Goal: Answer question/provide support

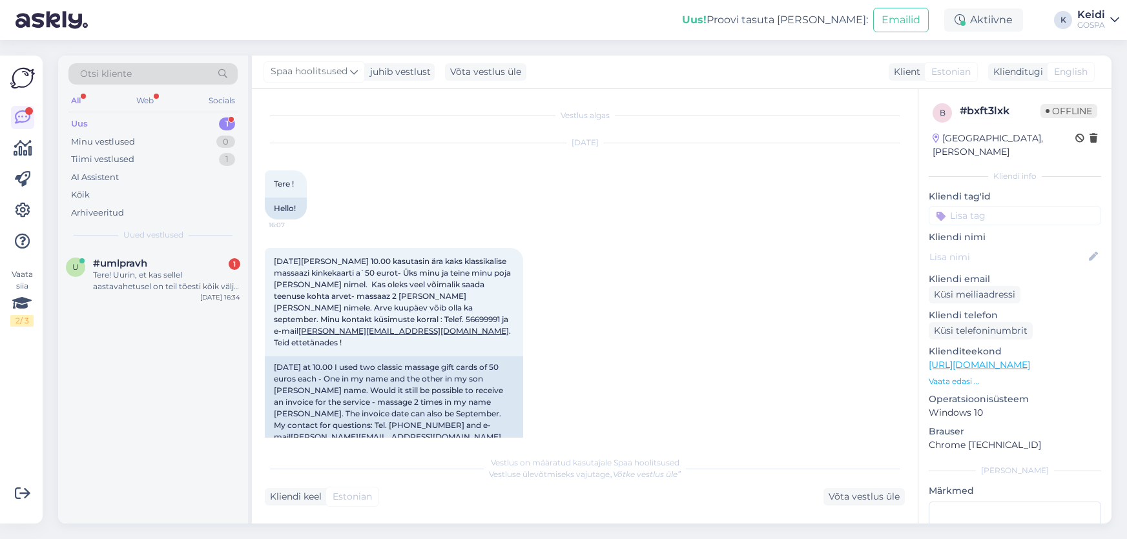
click at [194, 310] on div "u #umlpravh 1 Tere! Uurin, et kas sellel aastavahetusel on teil tõesti kõik väl…" at bounding box center [153, 386] width 190 height 275
click at [194, 291] on div "Tere! Uurin, et kas sellel aastavahetusel on teil tõesti kõik välja müüdud või …" at bounding box center [166, 280] width 147 height 23
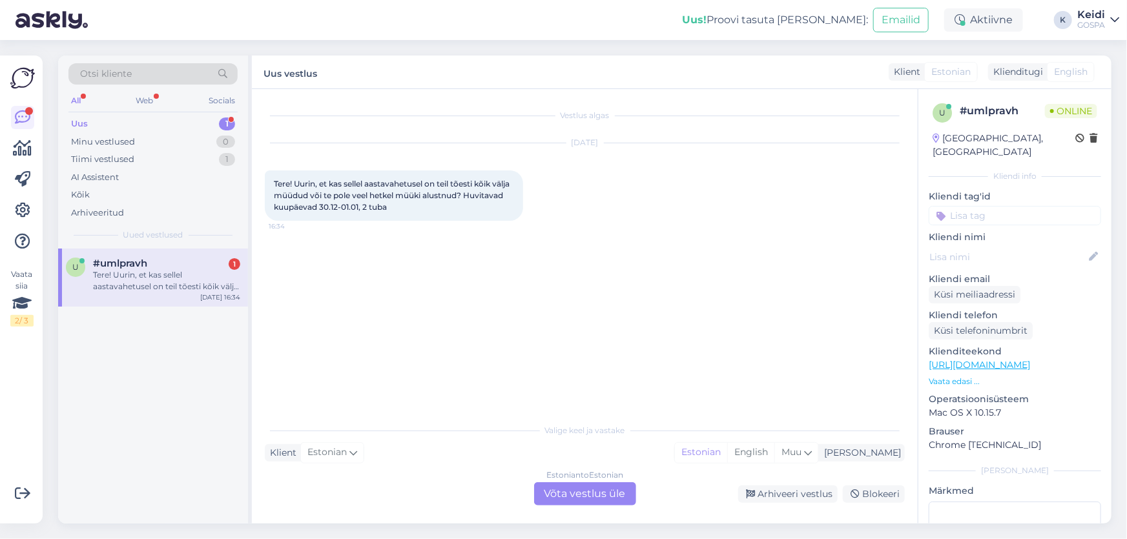
click at [568, 494] on div "Estonian to Estonian Võta vestlus üle" at bounding box center [585, 494] width 102 height 23
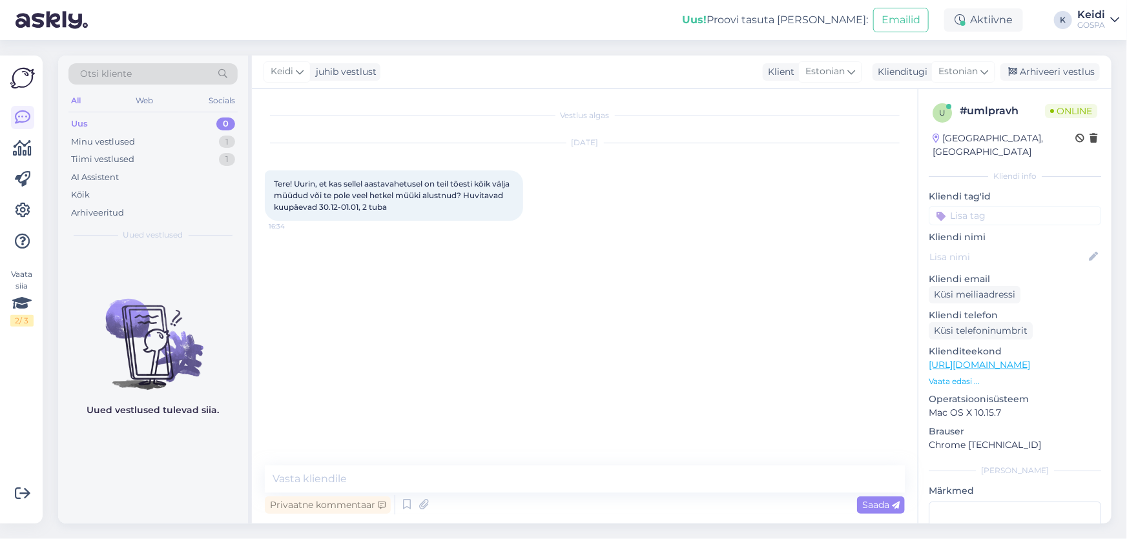
click at [381, 464] on div "Vestlus algas [DATE] Tere! Uurin, et kas sellel aastavahetusel on teil tõesti k…" at bounding box center [585, 306] width 666 height 435
click at [376, 480] on textarea at bounding box center [585, 479] width 640 height 27
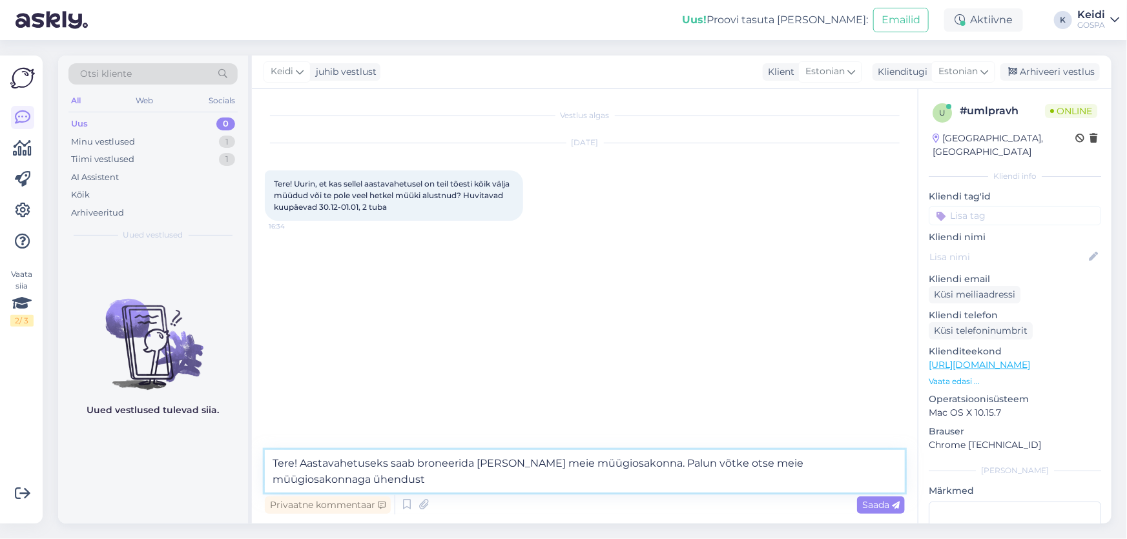
paste textarea "Müügiosakond [PHONE_NUMBER], [EMAIL_ADDRESS][DOMAIN_NAME]"
click at [324, 483] on textarea "Tere! Aastavahetuseks saab broneerida [PERSON_NAME] meie müügiosakonna. Palun v…" at bounding box center [585, 471] width 640 height 43
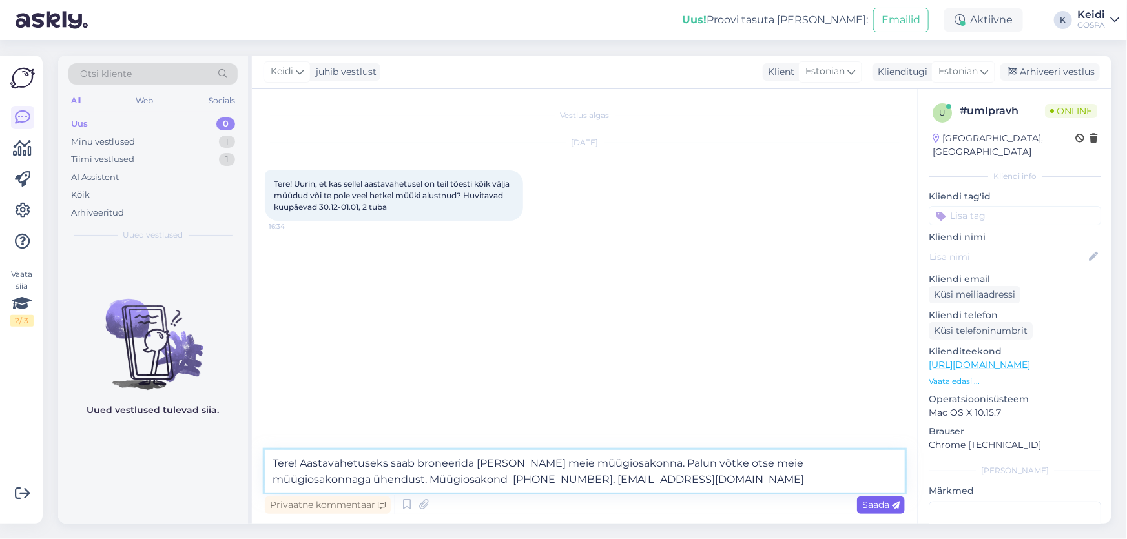
type textarea "Tere! Aastavahetuseks saab broneerida [PERSON_NAME] meie müügiosakonna. Palun v…"
drag, startPoint x: 859, startPoint y: 505, endPoint x: 870, endPoint y: 504, distance: 11.0
click at [870, 504] on div "Saada" at bounding box center [881, 505] width 48 height 17
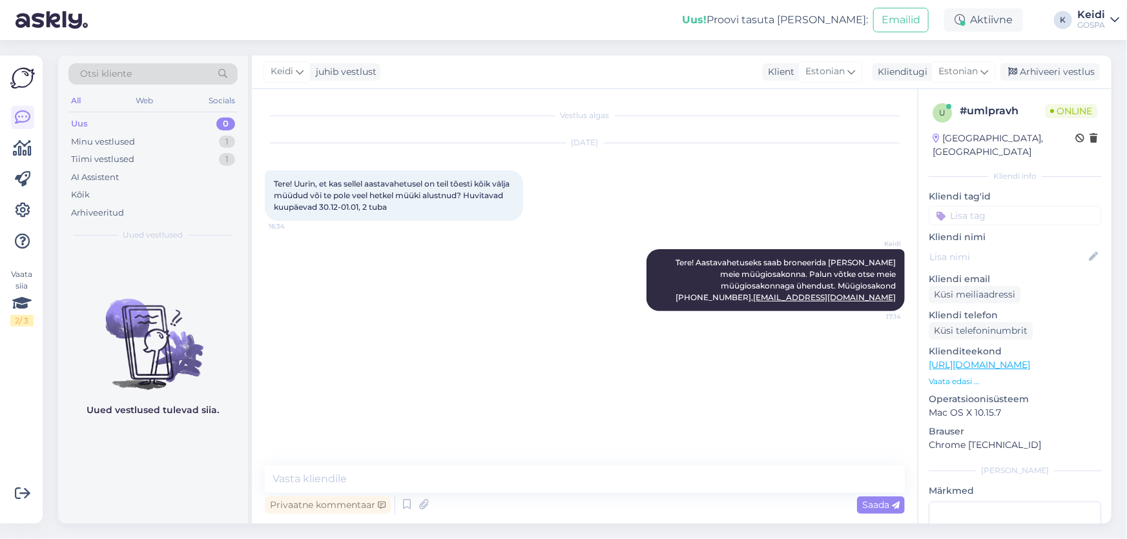
click at [820, 178] on div "[DATE] Tere! Uurin, et kas sellel aastavahetusel on teil tõesti kõik välja müüd…" at bounding box center [585, 182] width 640 height 106
click at [415, 313] on div "Keidi Tere! Aastavahetuseks saab broneerida [PERSON_NAME] meie müügiosakonna. P…" at bounding box center [585, 280] width 640 height 90
click at [220, 124] on div "0" at bounding box center [225, 124] width 19 height 13
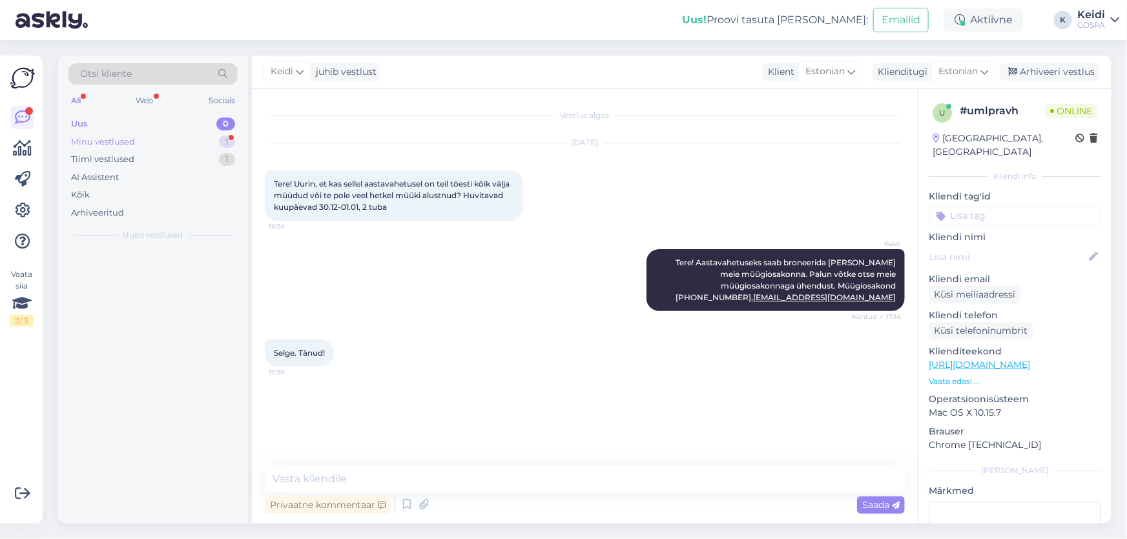
click at [219, 135] on div "Minu vestlused 1" at bounding box center [152, 142] width 169 height 18
click at [203, 274] on div "Selge. Tänud!" at bounding box center [166, 275] width 147 height 12
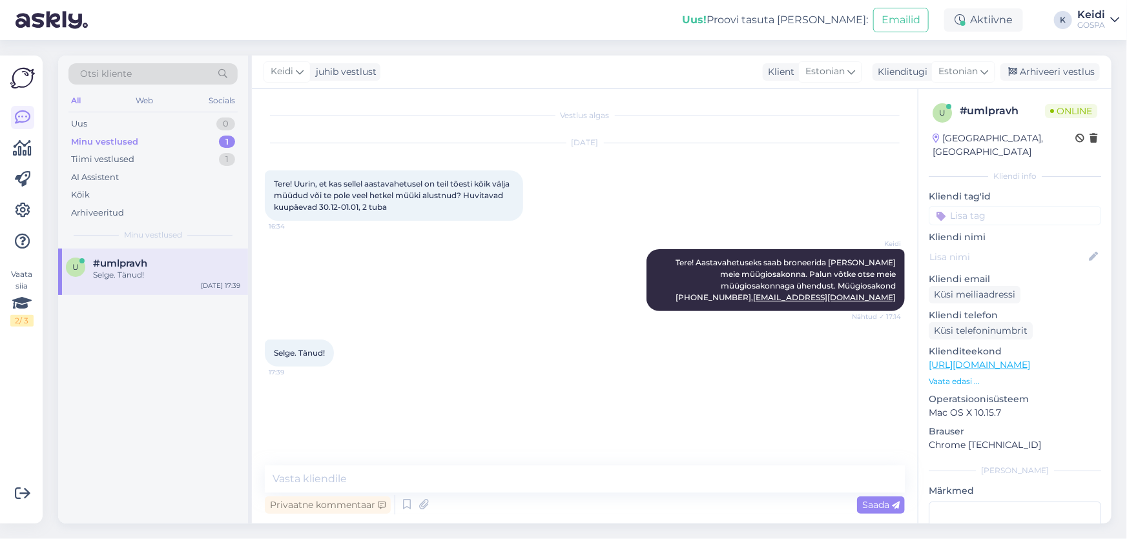
click at [207, 137] on div "Minu vestlused 1" at bounding box center [152, 142] width 169 height 18
click at [220, 121] on div "0" at bounding box center [225, 124] width 19 height 13
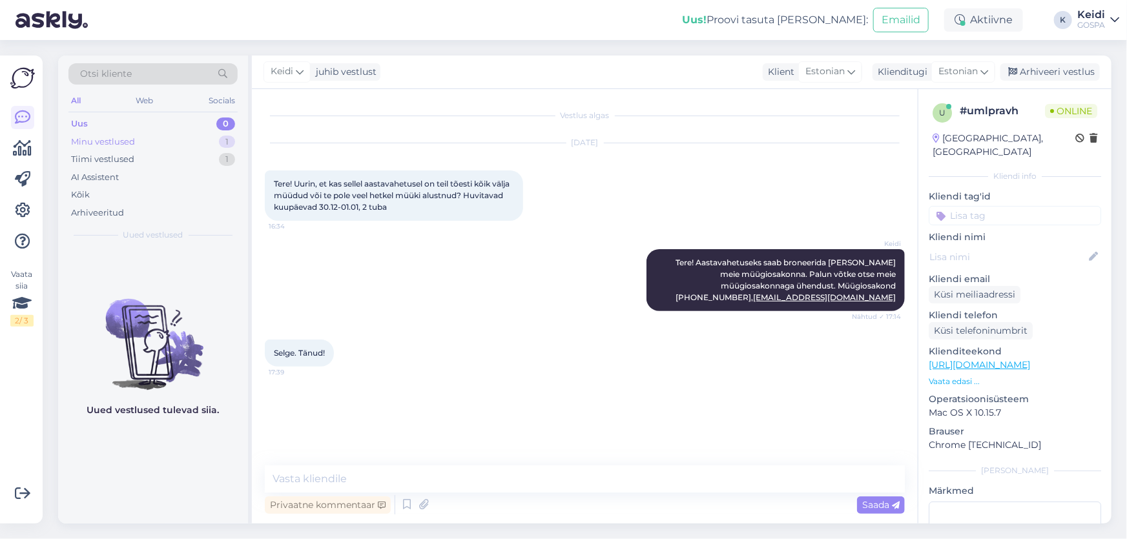
click at [222, 142] on div "1" at bounding box center [227, 142] width 16 height 13
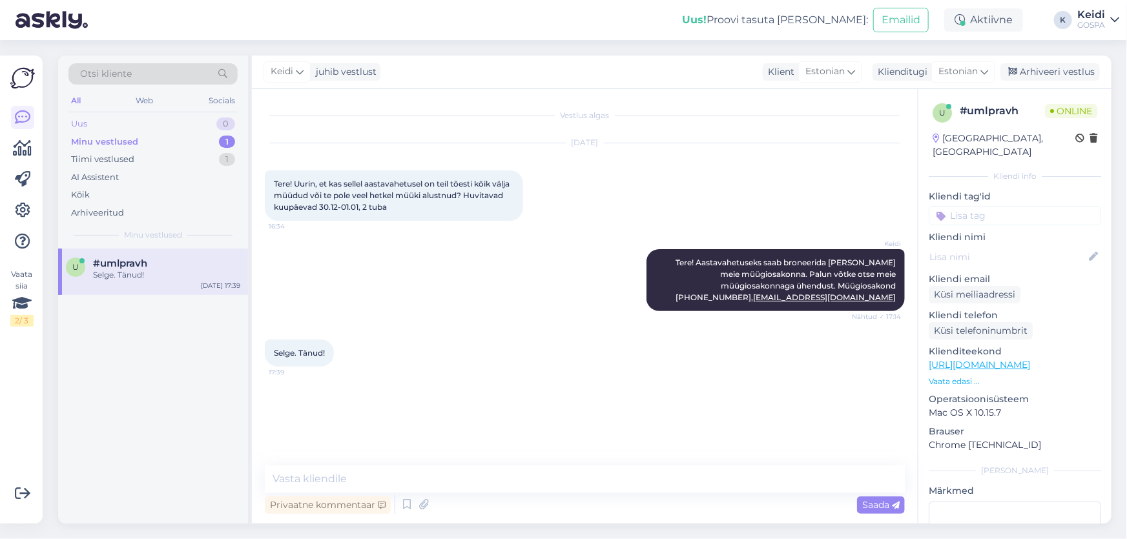
click at [233, 120] on div "0" at bounding box center [225, 124] width 19 height 13
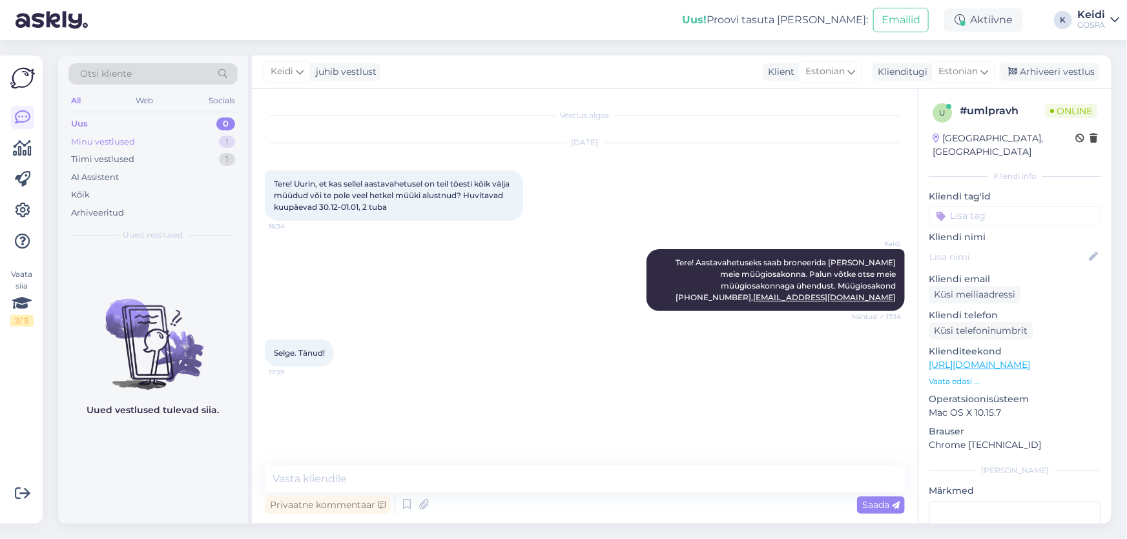
click at [220, 133] on div "Minu vestlused 1" at bounding box center [152, 142] width 169 height 18
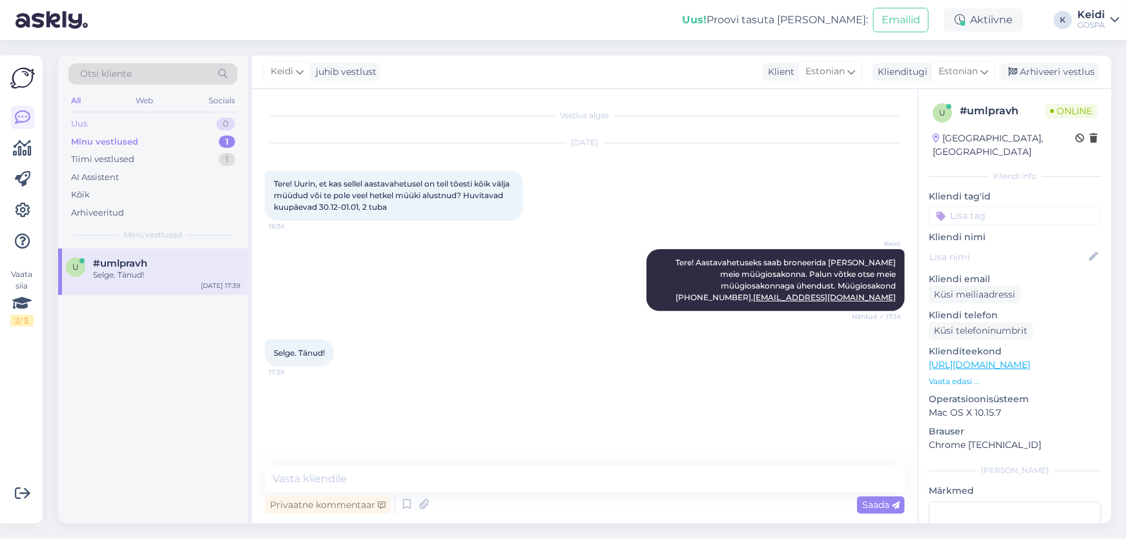
click at [225, 118] on div "0" at bounding box center [225, 124] width 19 height 13
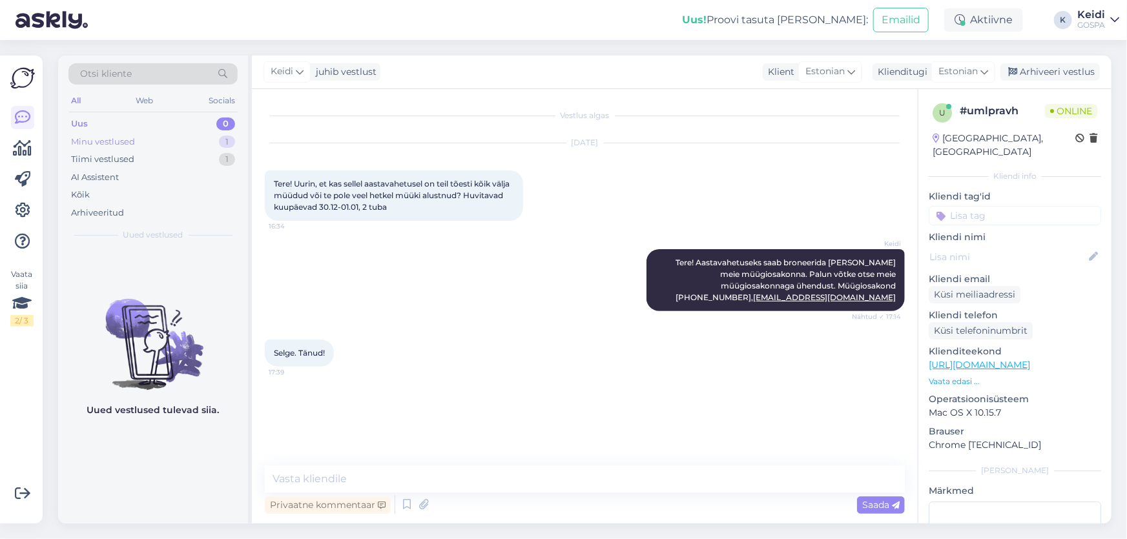
click at [220, 145] on div "Minu vestlused 1" at bounding box center [152, 142] width 169 height 18
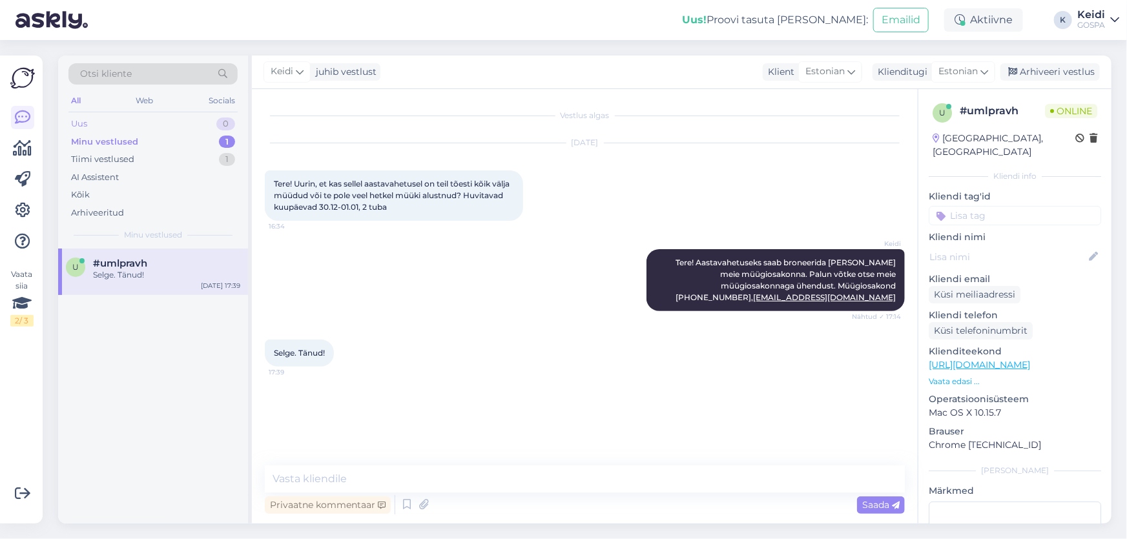
click at [227, 125] on div "0" at bounding box center [225, 124] width 19 height 13
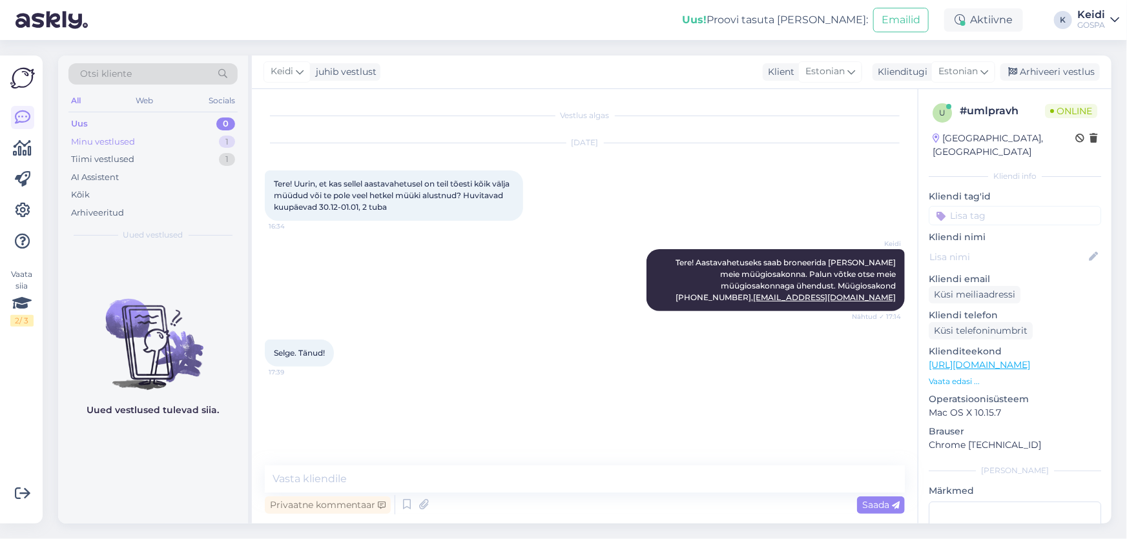
click at [222, 144] on div "1" at bounding box center [227, 142] width 16 height 13
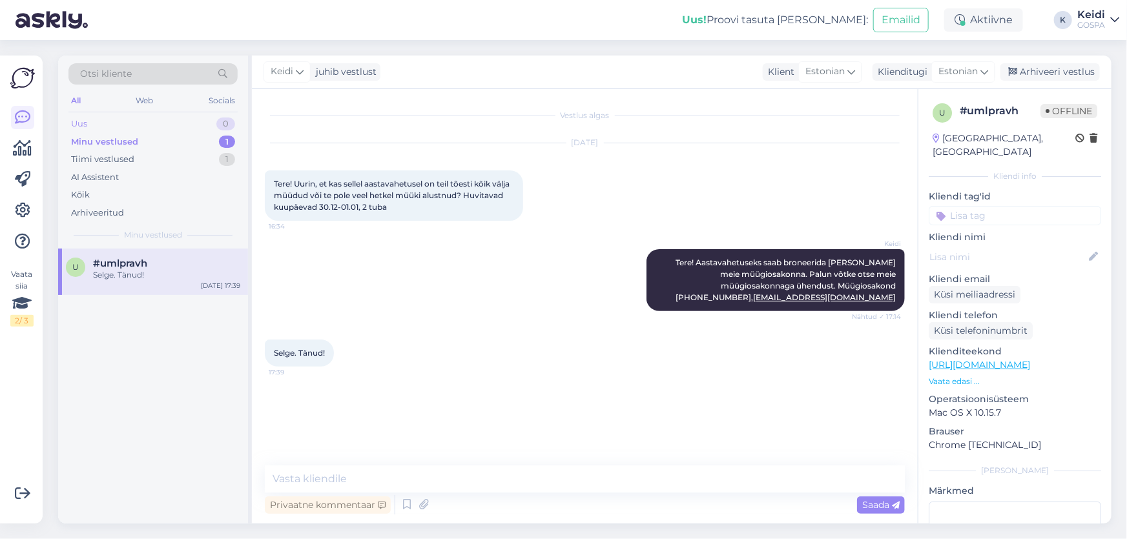
click at [150, 129] on div "Uus 0" at bounding box center [152, 124] width 169 height 18
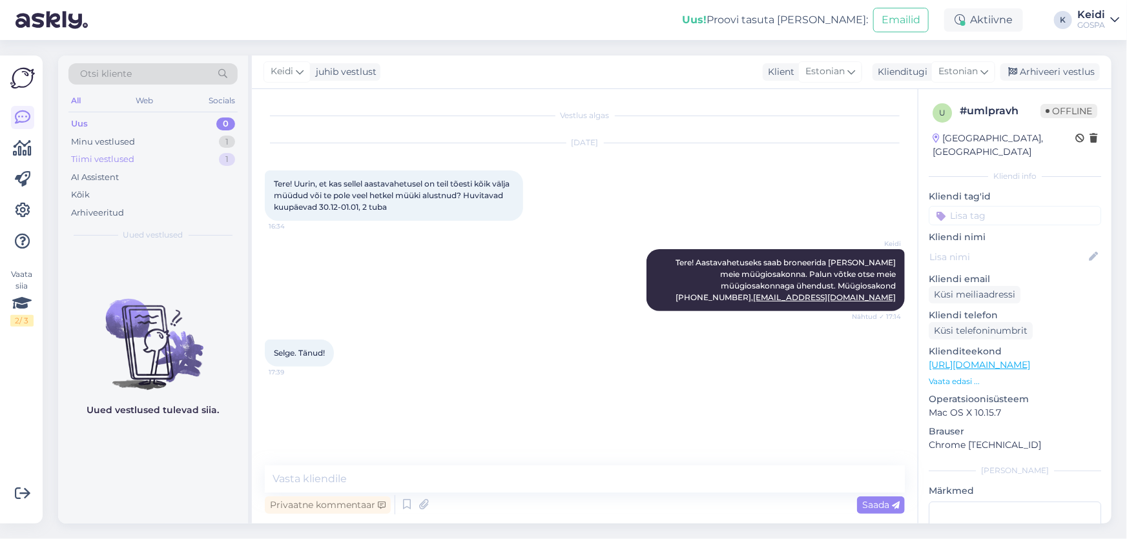
click at [158, 152] on div "Tiimi vestlused 1" at bounding box center [152, 160] width 169 height 18
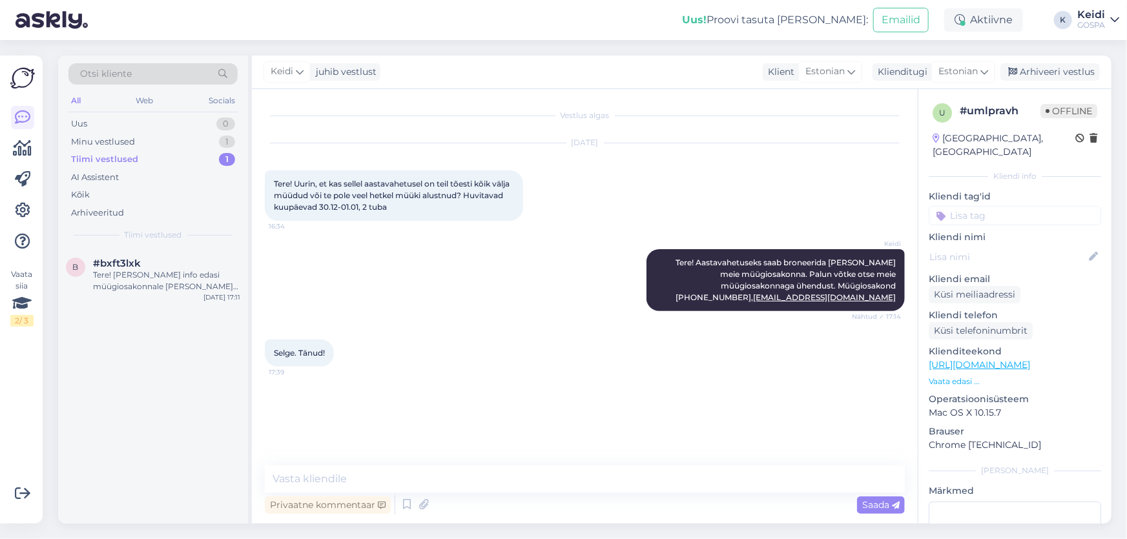
click at [152, 158] on div "Tiimi vestlused 1" at bounding box center [152, 160] width 169 height 18
click at [183, 258] on div "#bxft3lxk" at bounding box center [166, 264] width 147 height 12
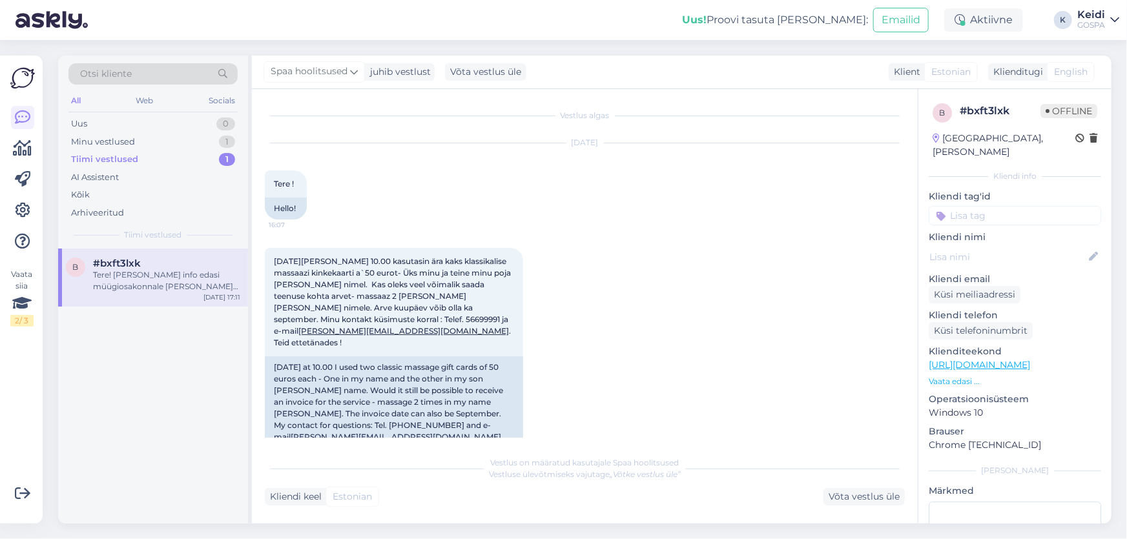
click at [179, 167] on div "Tiimi vestlused 1" at bounding box center [152, 160] width 169 height 18
click at [174, 192] on div "Kõik" at bounding box center [152, 195] width 169 height 18
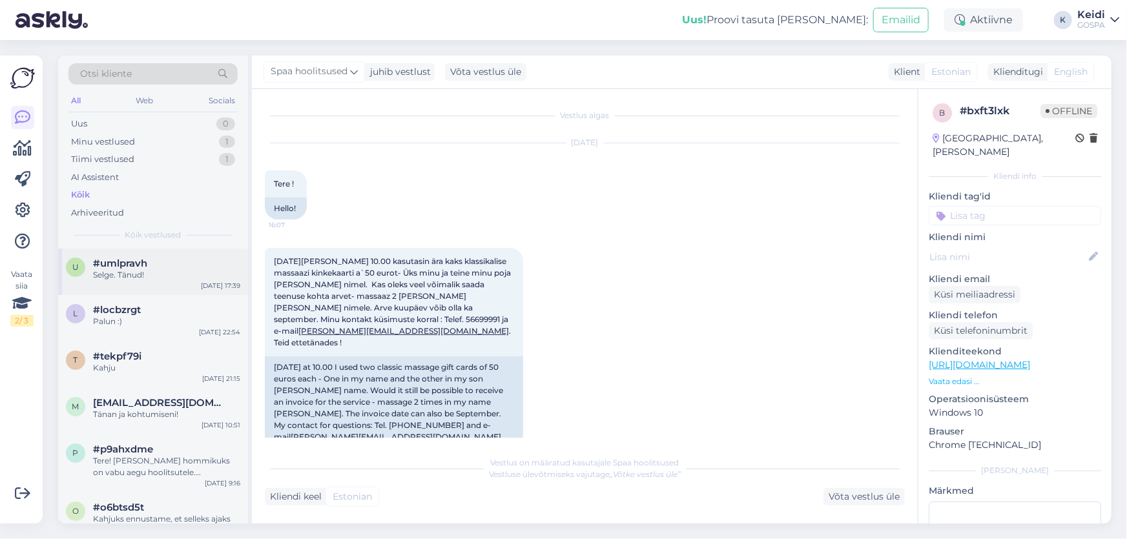
click at [172, 277] on div "Selge. Tänud!" at bounding box center [166, 275] width 147 height 12
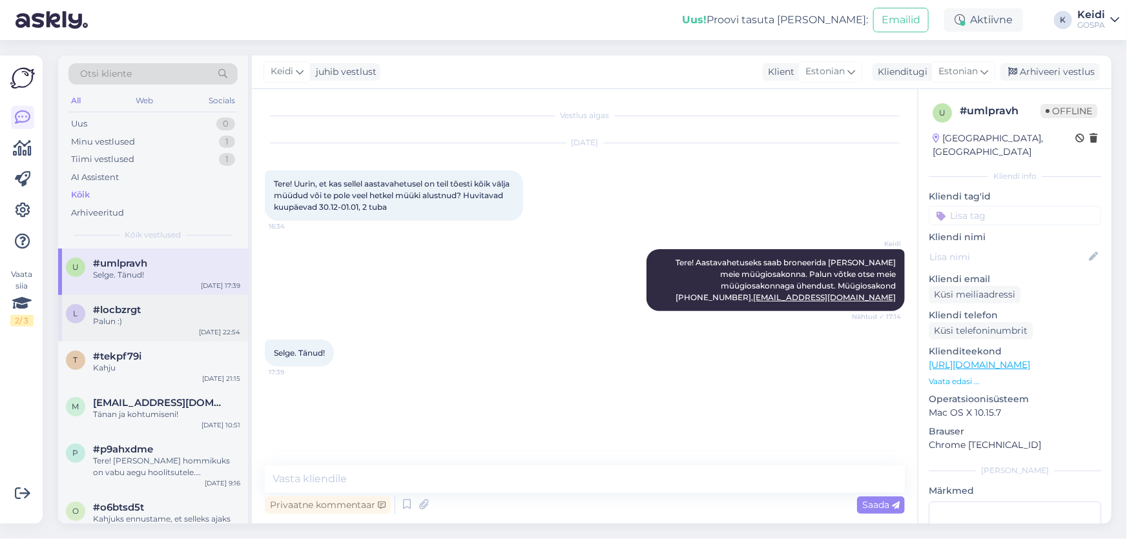
click at [185, 326] on div "Palun :)" at bounding box center [166, 322] width 147 height 12
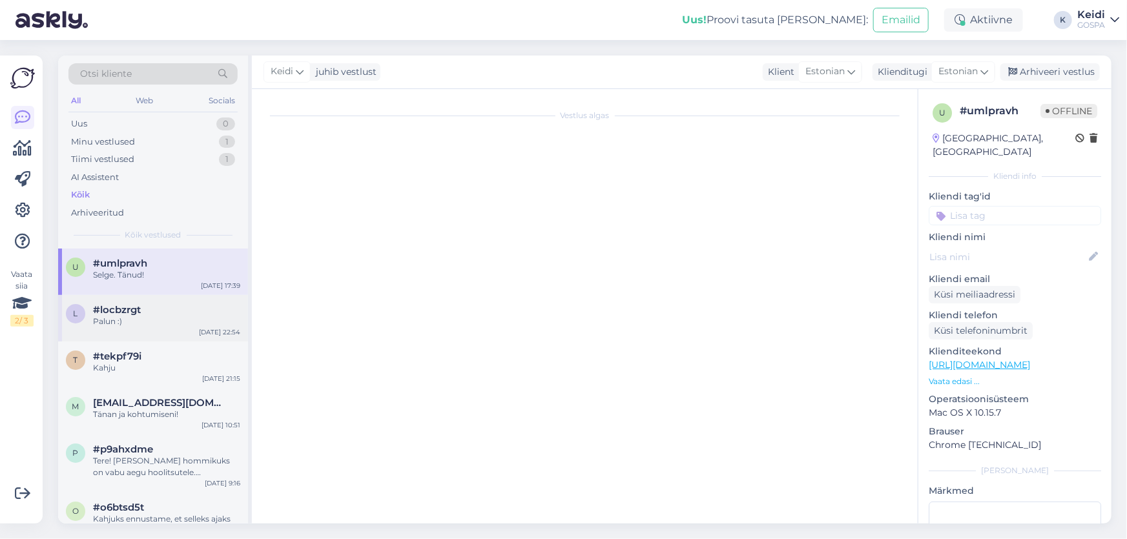
scroll to position [39, 0]
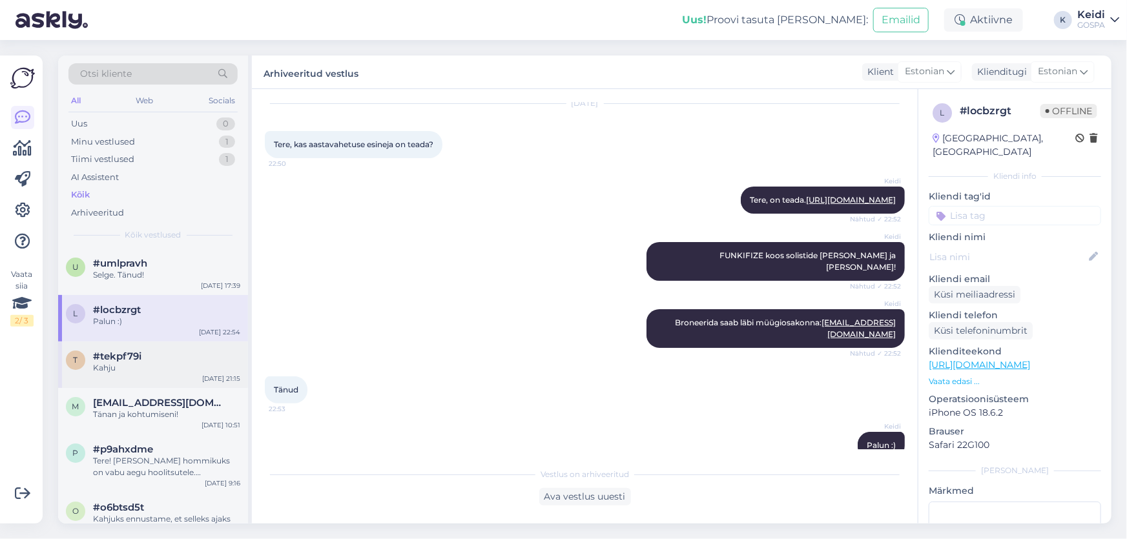
click at [214, 363] on div "Kahju" at bounding box center [166, 368] width 147 height 12
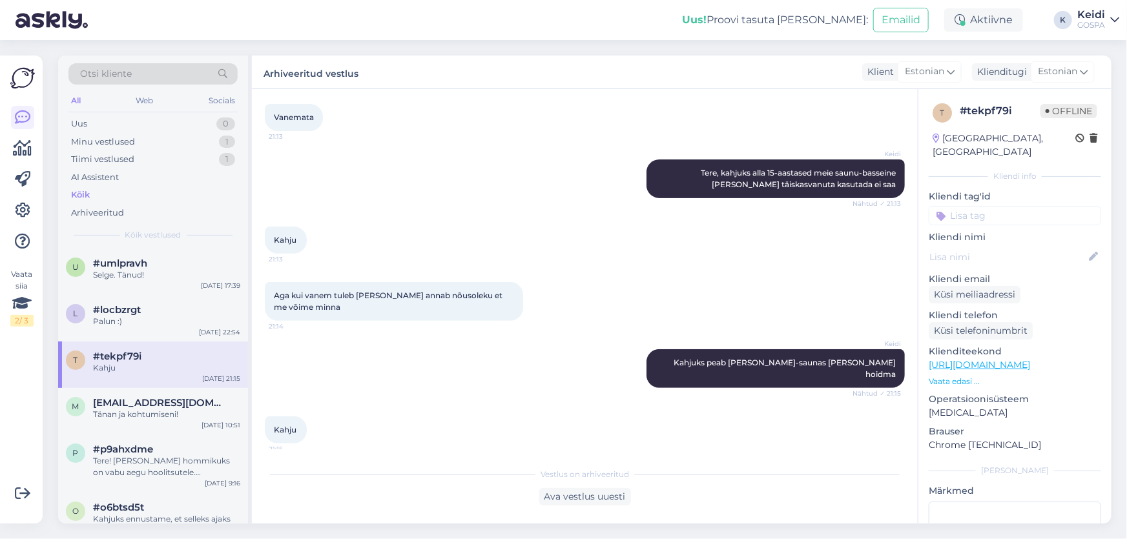
scroll to position [197, 0]
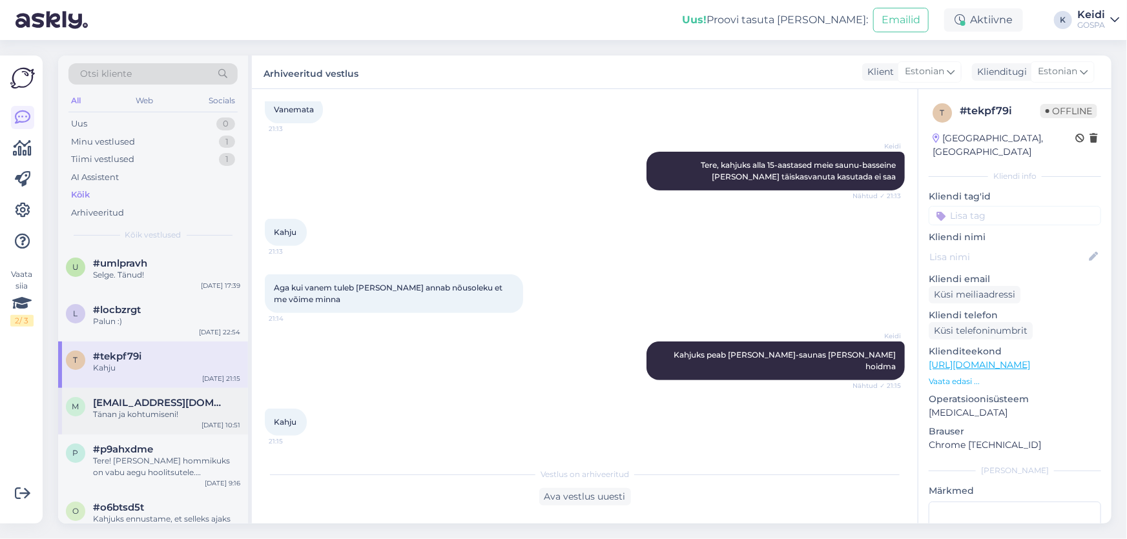
click at [143, 409] on div "Tänan ja kohtumiseni!" at bounding box center [166, 415] width 147 height 12
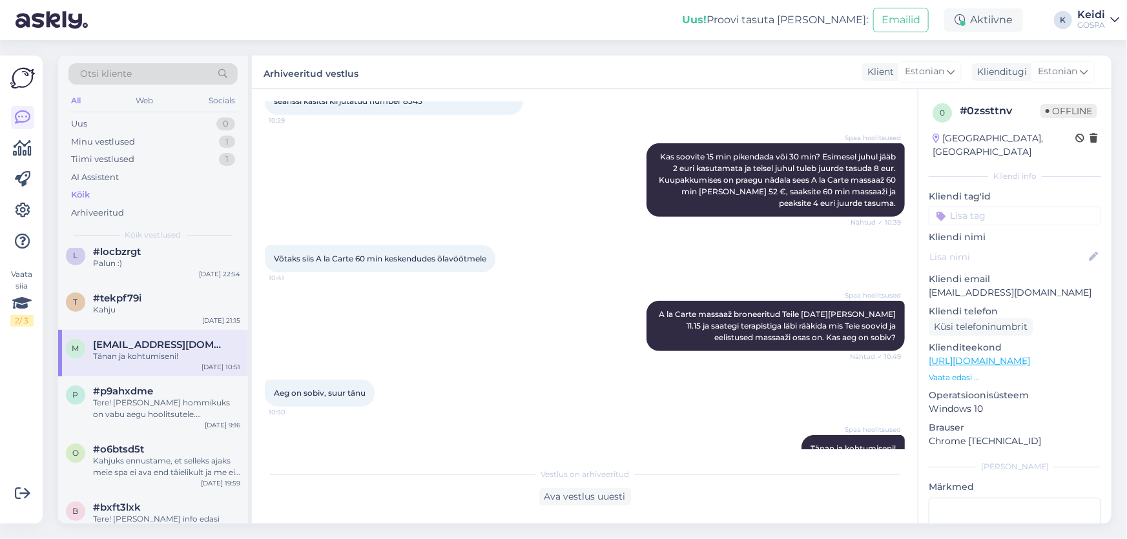
scroll to position [366, 0]
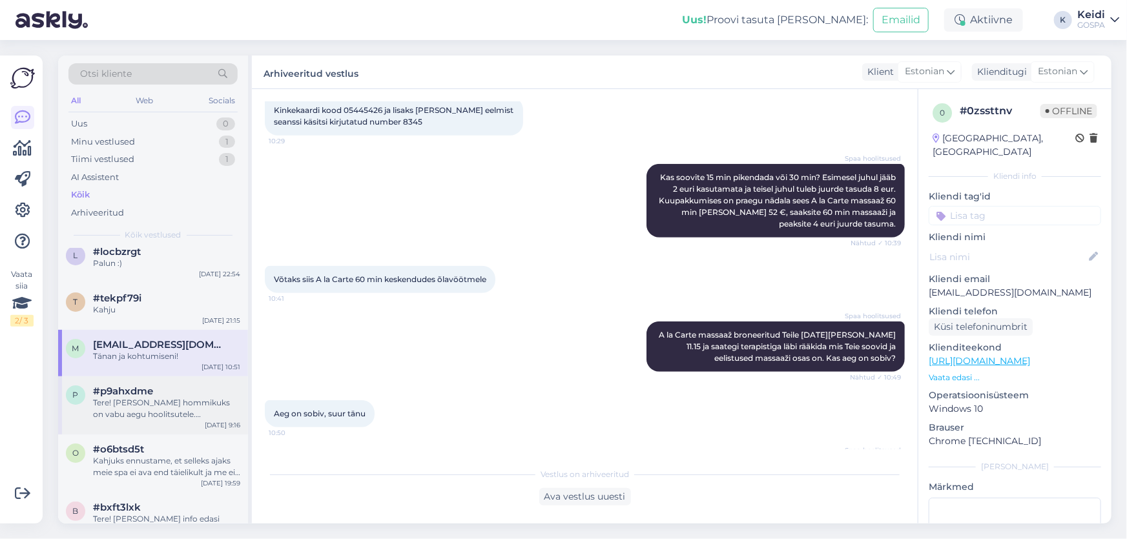
click at [151, 402] on div "Tere! [PERSON_NAME] hommikuks on vabu aegu hoolitsutele. [PERSON_NAME] andke [P…" at bounding box center [166, 408] width 147 height 23
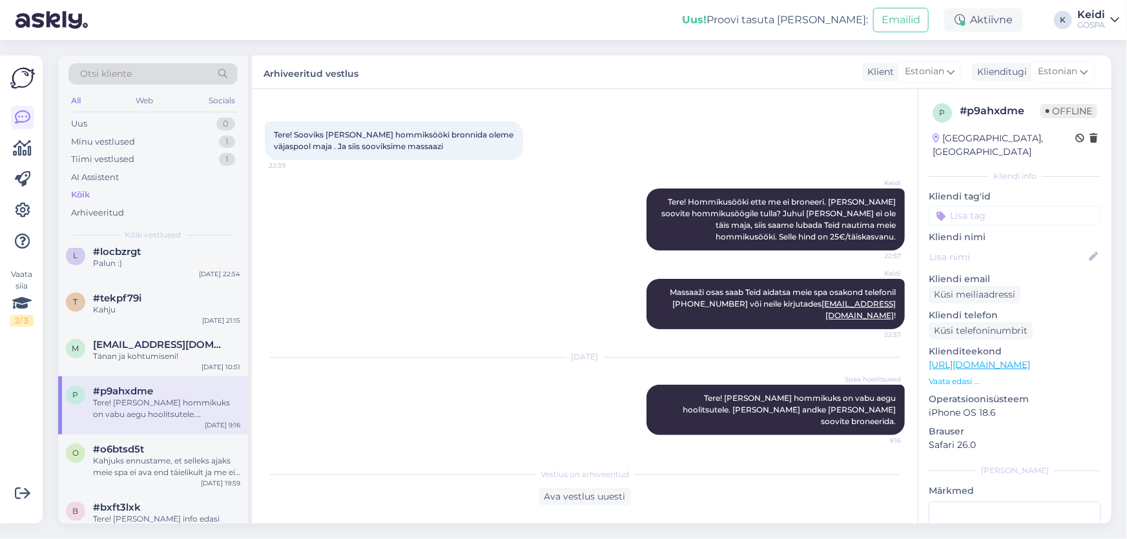
scroll to position [25, 0]
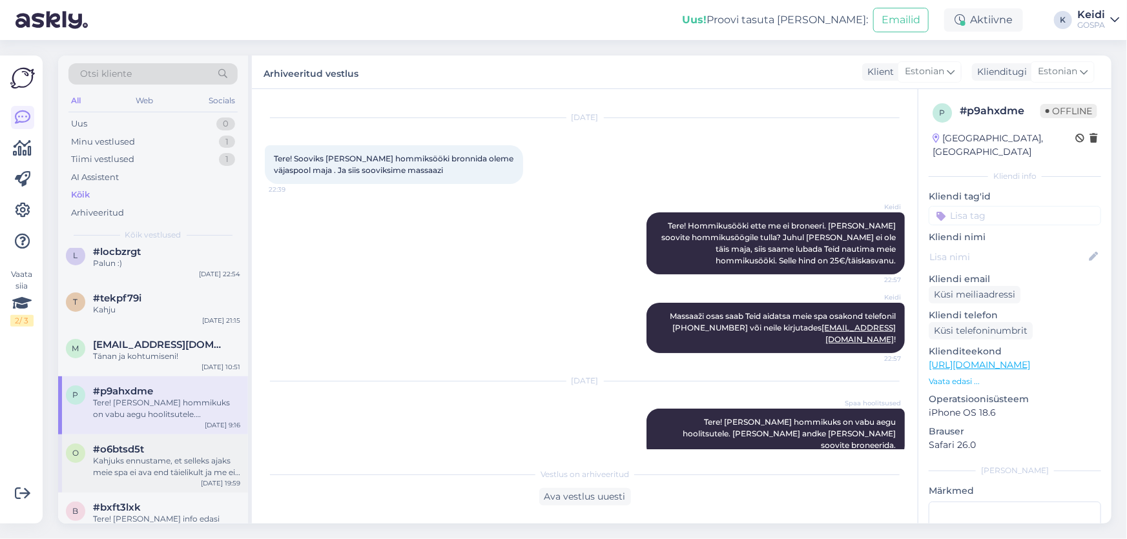
click at [162, 455] on div "Kahjuks ennustame, et selleks ajaks meie spa ei ava end täielikult ja me ei saa…" at bounding box center [166, 466] width 147 height 23
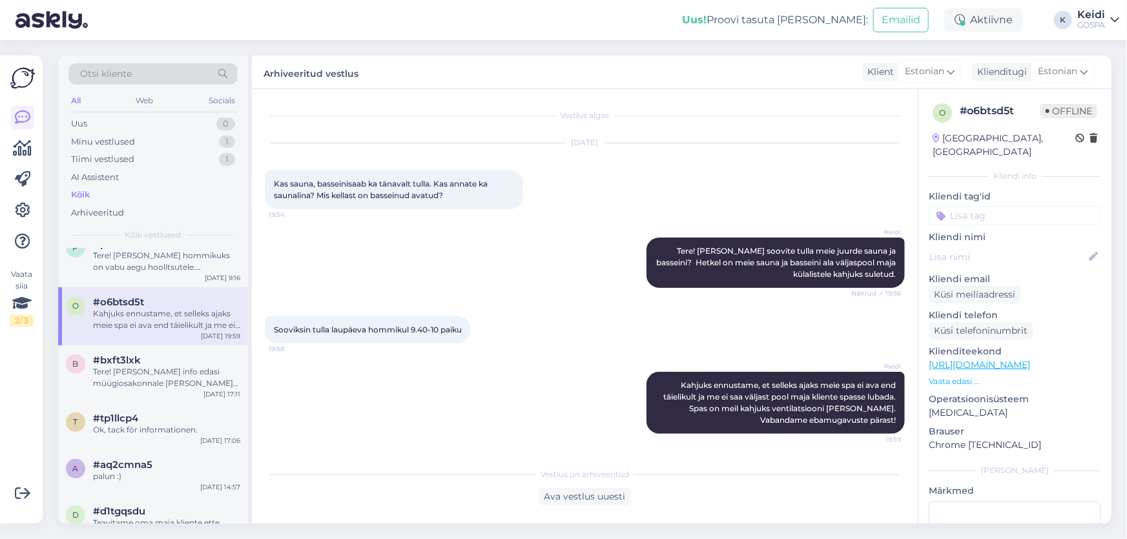
scroll to position [235, 0]
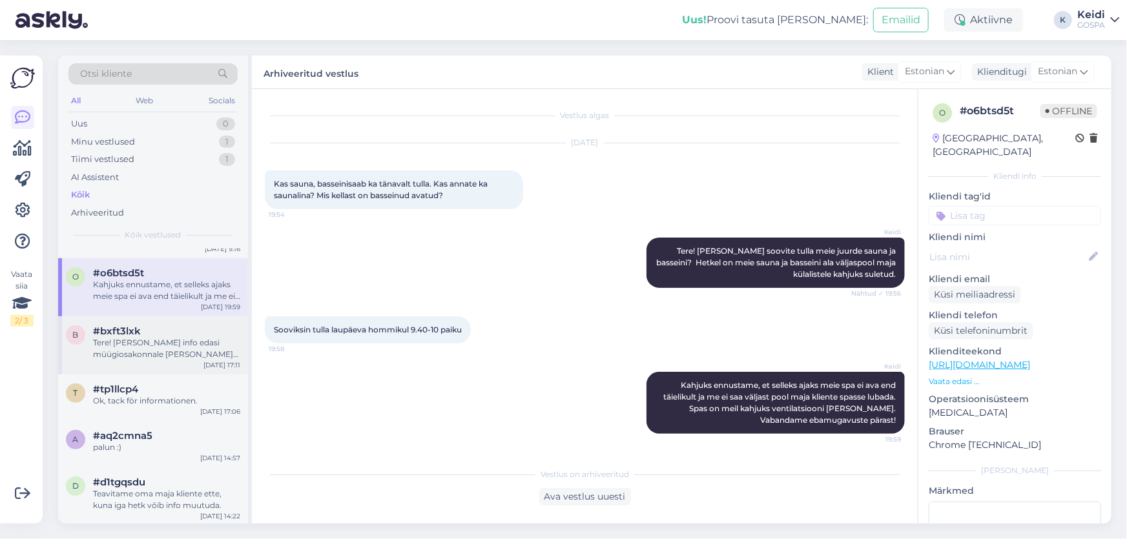
click at [168, 349] on div "Tere! [PERSON_NAME] info edasi müügiosakonnale [PERSON_NAME] saadavad arve." at bounding box center [166, 348] width 147 height 23
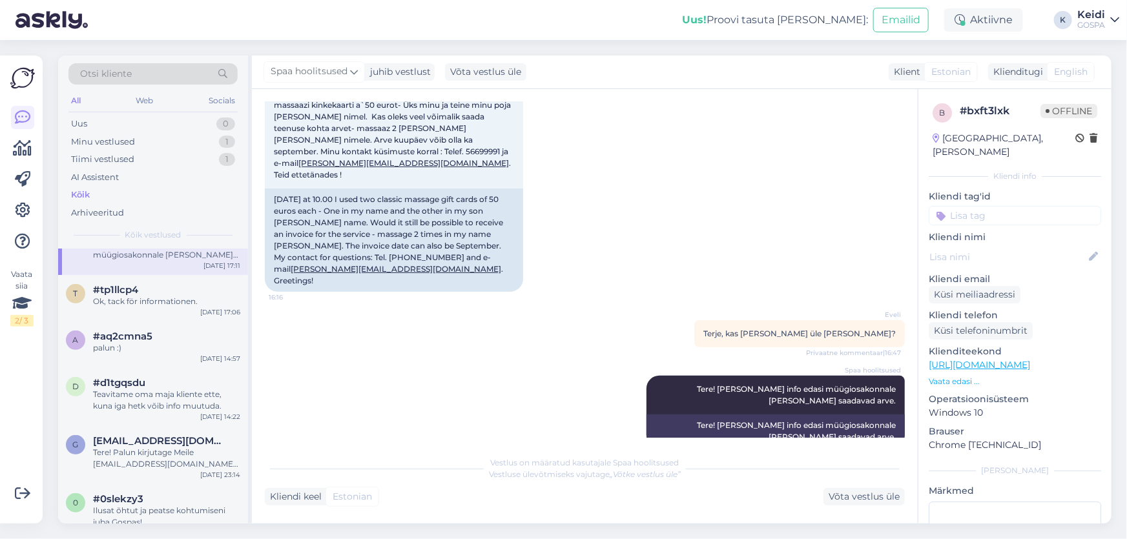
scroll to position [352, 0]
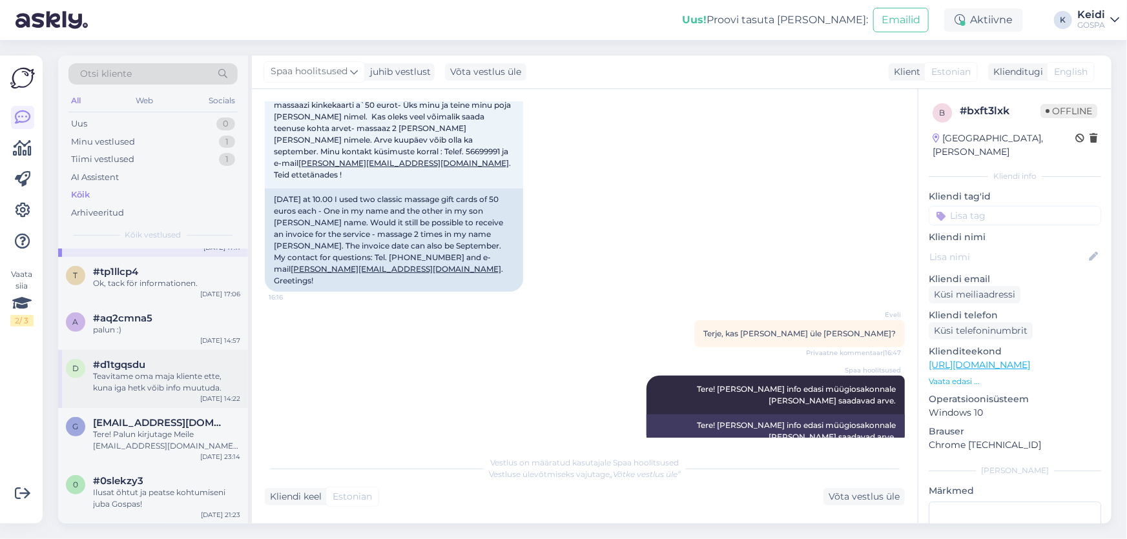
click at [168, 368] on div "#d1tgqsdu" at bounding box center [166, 365] width 147 height 12
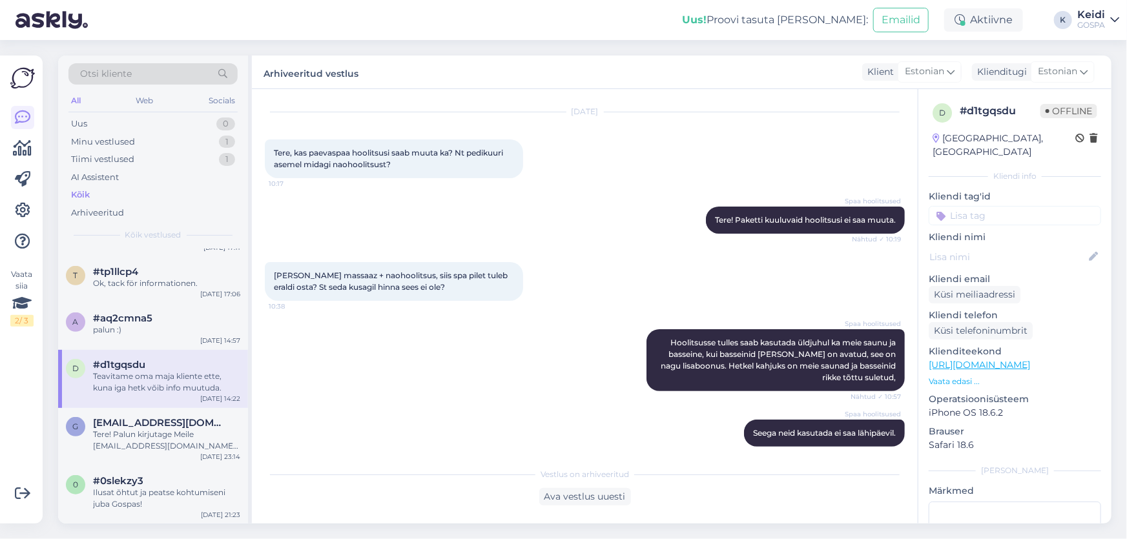
scroll to position [0, 0]
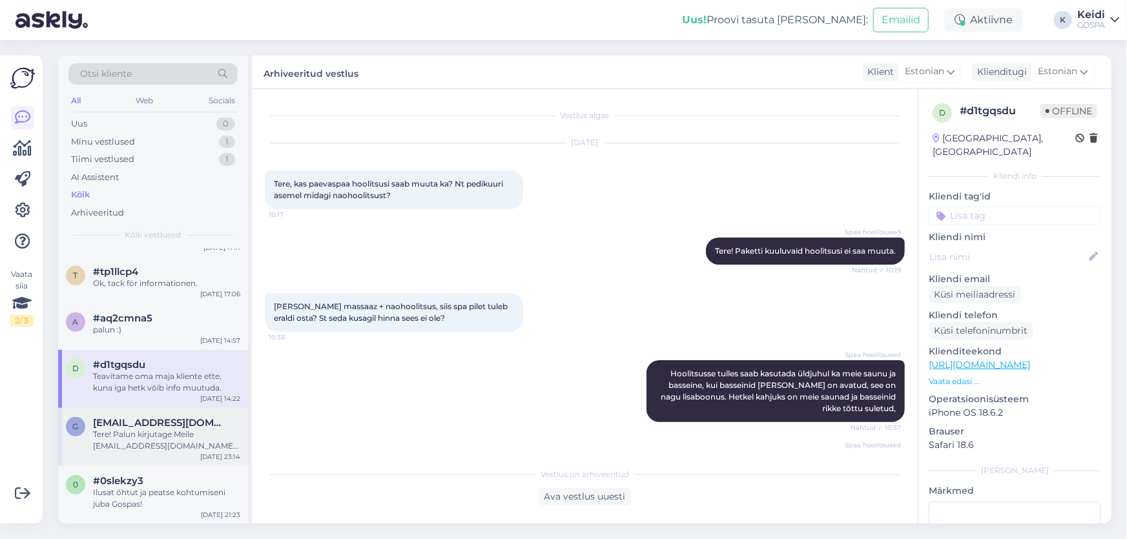
click at [208, 441] on div "Tere! Palun kirjutage Meile [EMAIL_ADDRESS][DOMAIN_NAME] [PERSON_NAME] Teile ed…" at bounding box center [166, 440] width 147 height 23
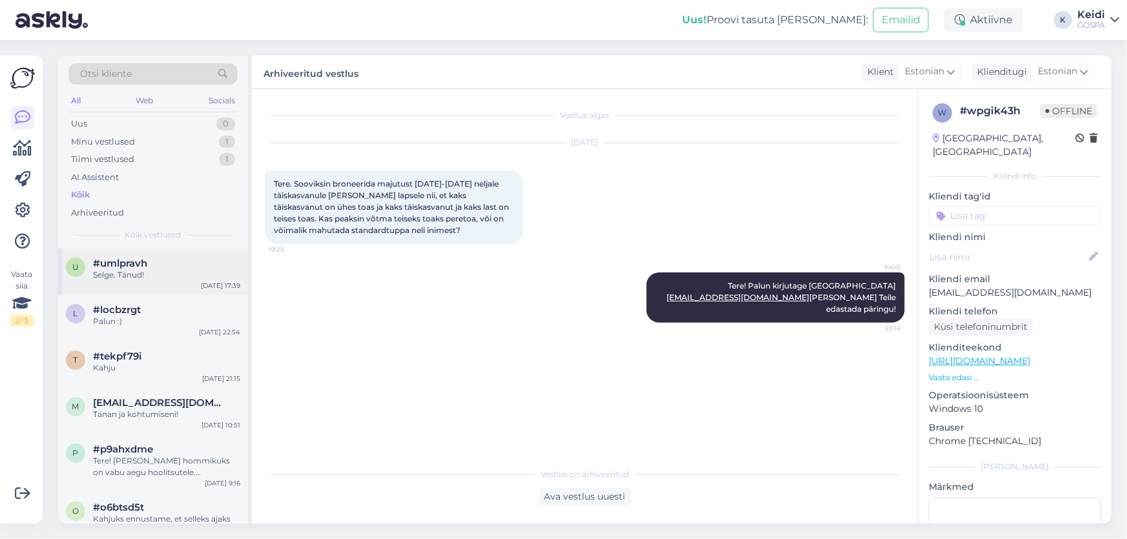
click at [163, 266] on div "#umlpravh" at bounding box center [166, 264] width 147 height 12
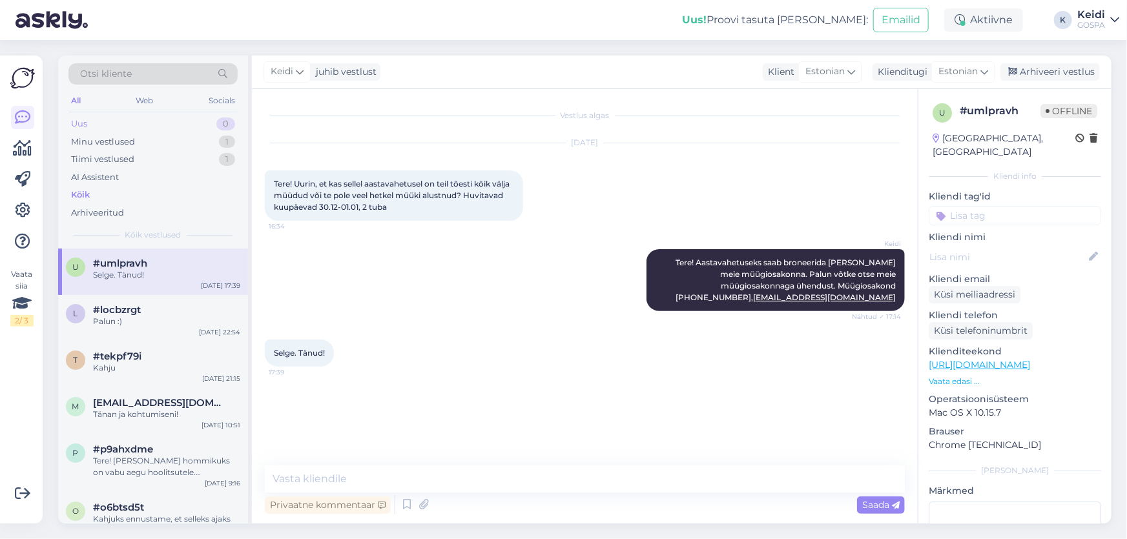
click at [149, 125] on div "Uus 0" at bounding box center [152, 124] width 169 height 18
